Goal: Transaction & Acquisition: Purchase product/service

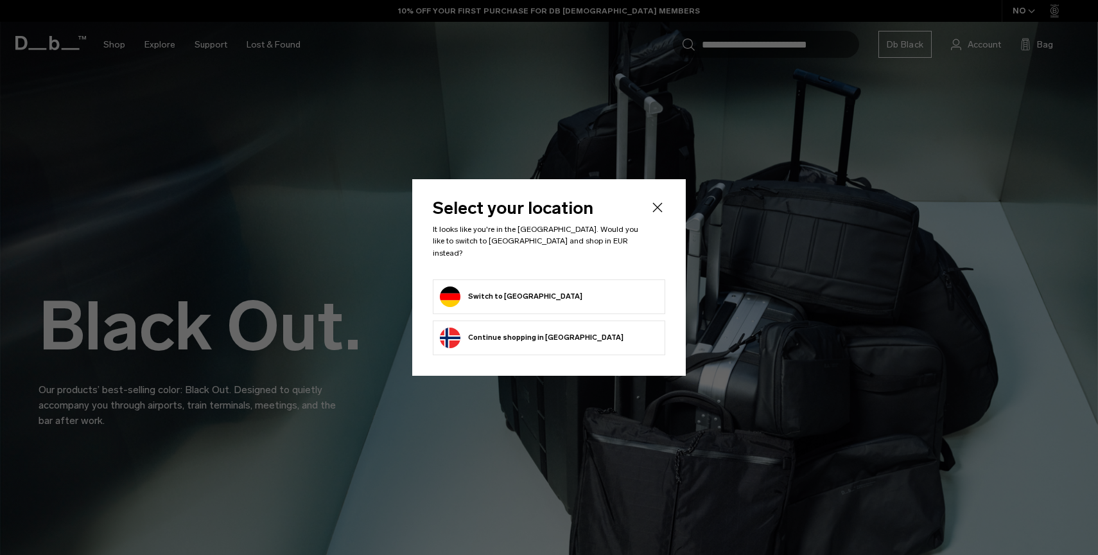
click at [536, 291] on form "Switch to [GEOGRAPHIC_DATA]" at bounding box center [549, 296] width 218 height 21
click at [504, 289] on button "Switch to [GEOGRAPHIC_DATA]" at bounding box center [511, 296] width 143 height 21
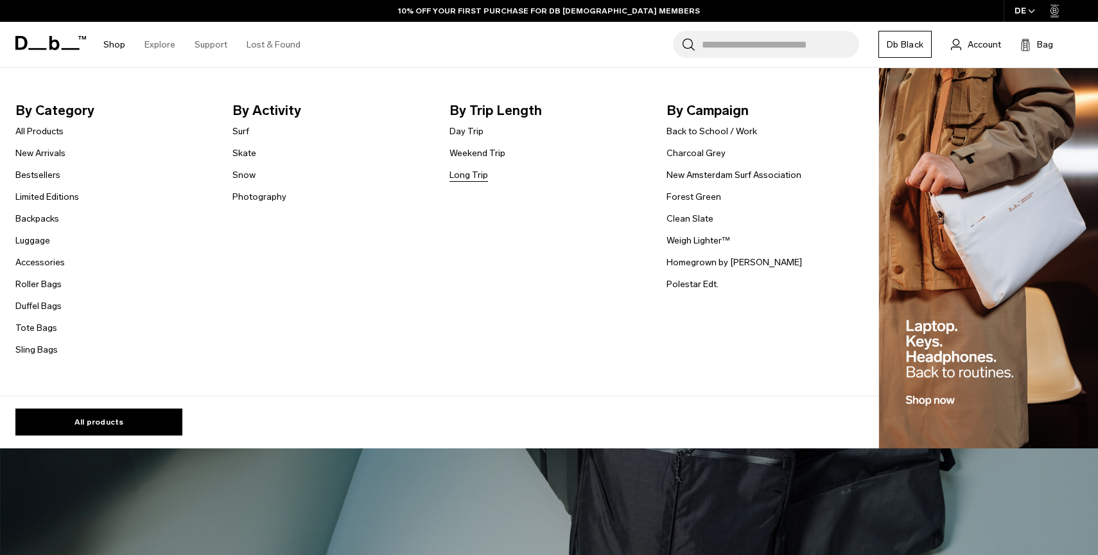
click at [472, 177] on link "Long Trip" at bounding box center [468, 174] width 39 height 13
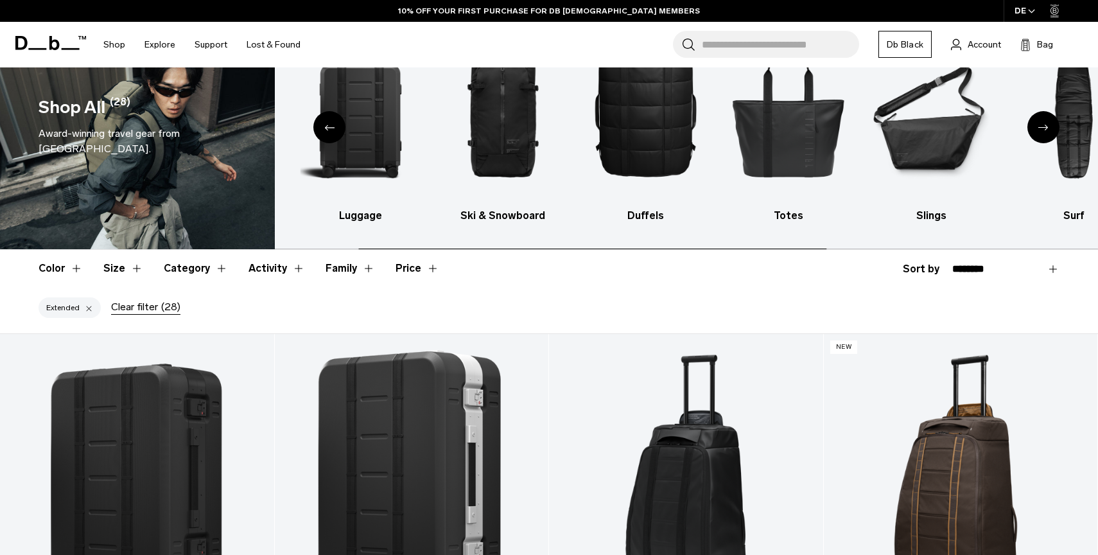
scroll to position [290, 0]
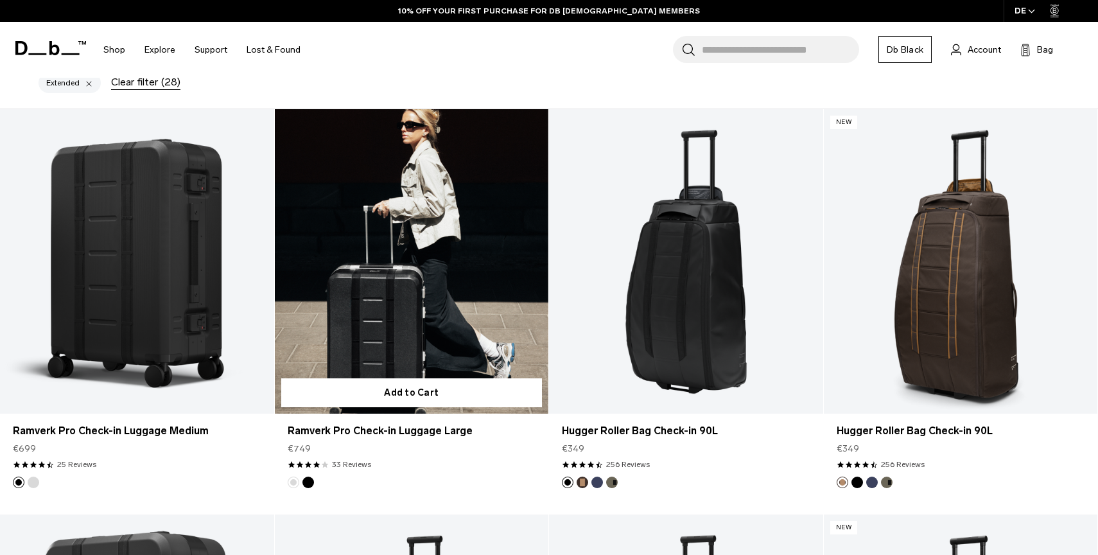
click at [432, 327] on link "Ramverk Pro Check-in Luggage Large" at bounding box center [412, 261] width 274 height 304
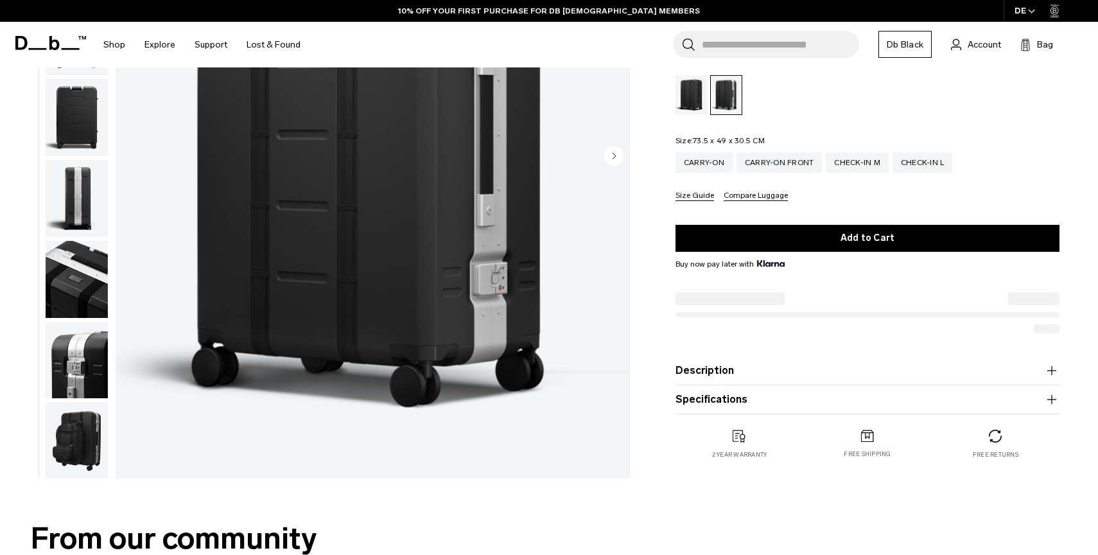
scroll to position [257, 0]
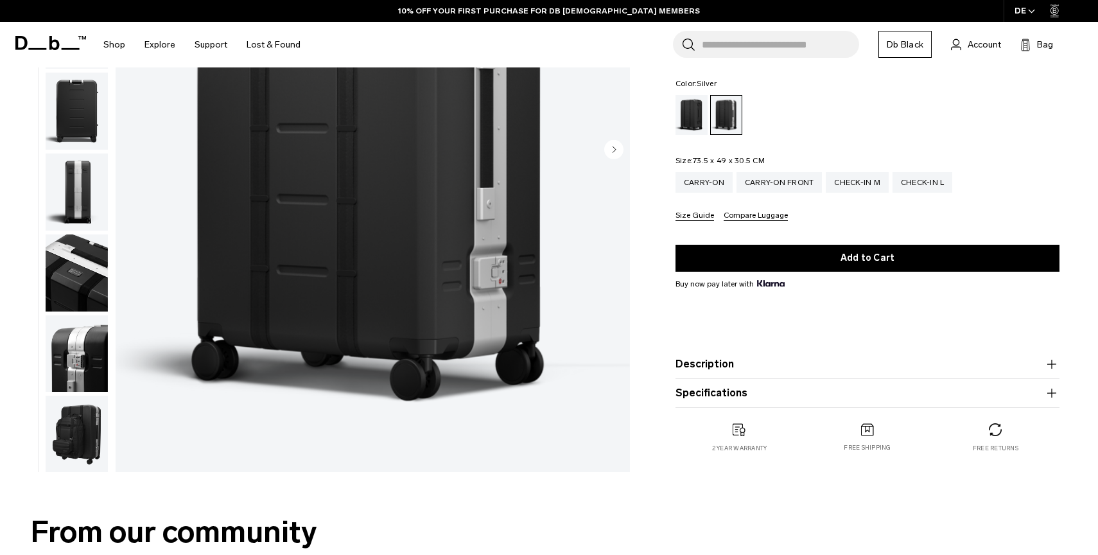
click at [696, 362] on button "Description" at bounding box center [867, 363] width 384 height 15
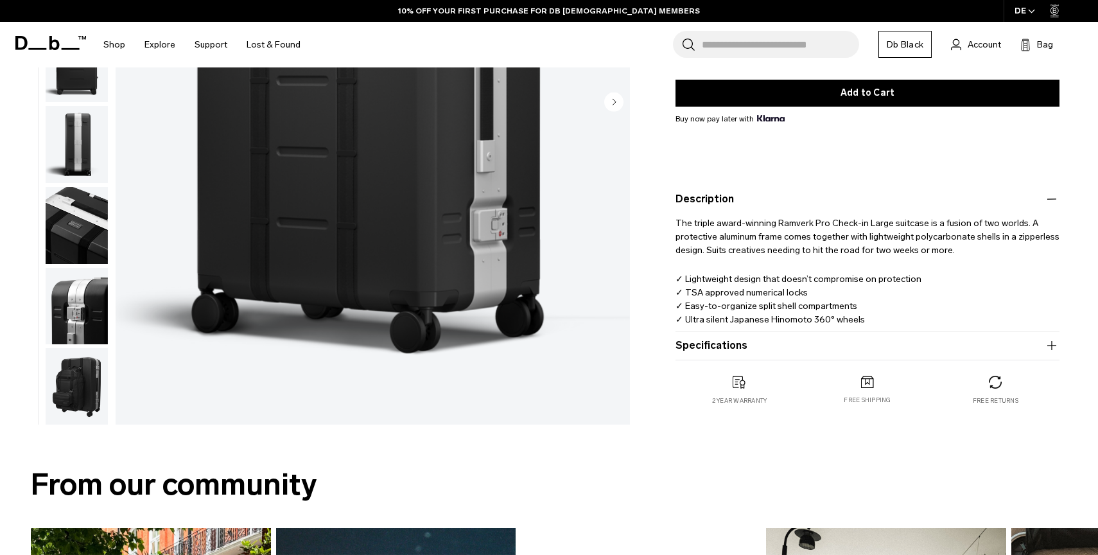
scroll to position [319, 0]
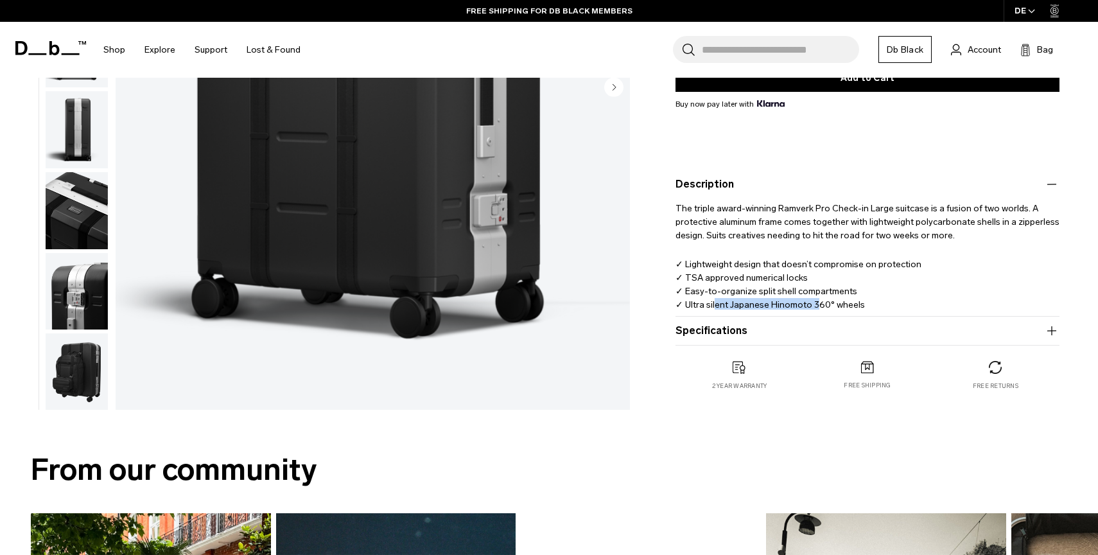
drag, startPoint x: 715, startPoint y: 304, endPoint x: 812, endPoint y: 308, distance: 97.0
click at [812, 308] on p "✓ Lightweight design that doesn’t compromise on protection ✓ TSA approved numer…" at bounding box center [867, 290] width 384 height 67
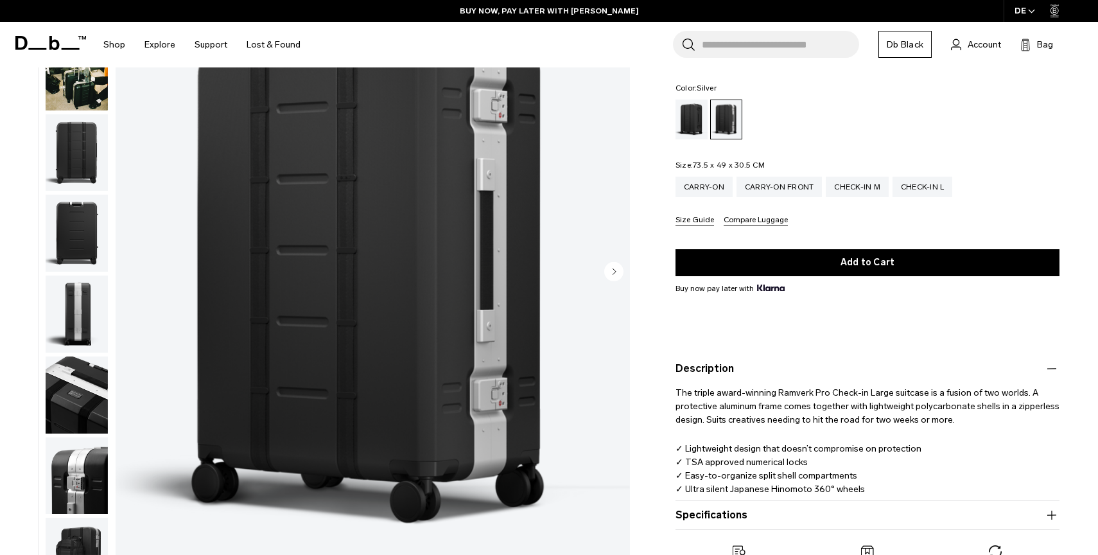
scroll to position [0, 0]
